Goal: Information Seeking & Learning: Learn about a topic

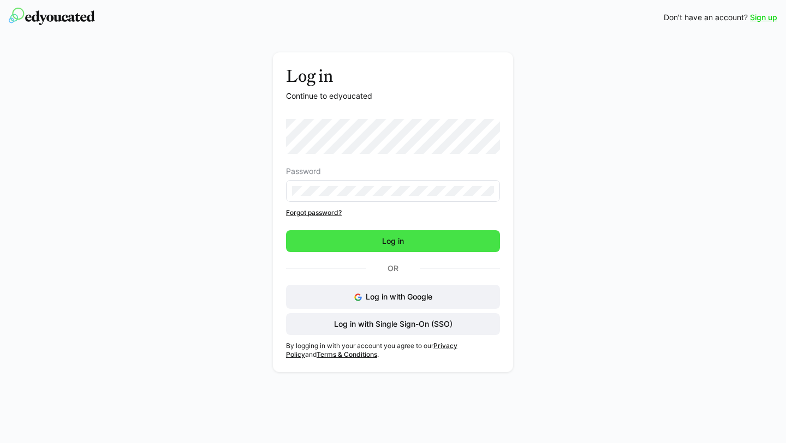
click at [402, 248] on span "Log in" at bounding box center [393, 241] width 214 height 22
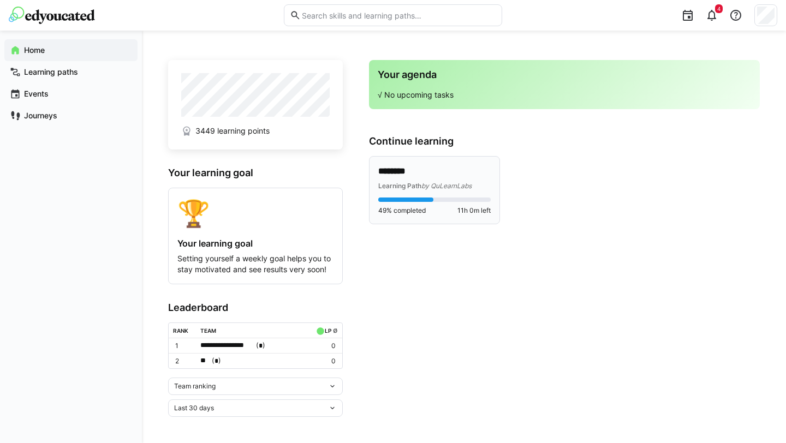
click at [435, 182] on span "by QuLearnLabs" at bounding box center [446, 186] width 50 height 8
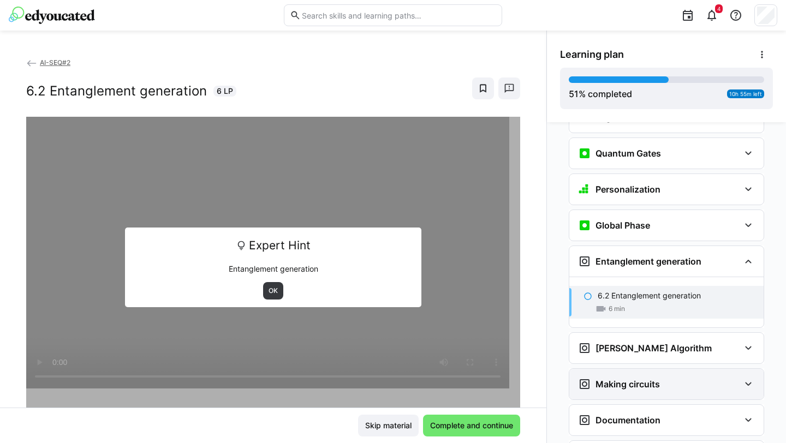
scroll to position [1460, 0]
